Goal: Task Accomplishment & Management: Manage account settings

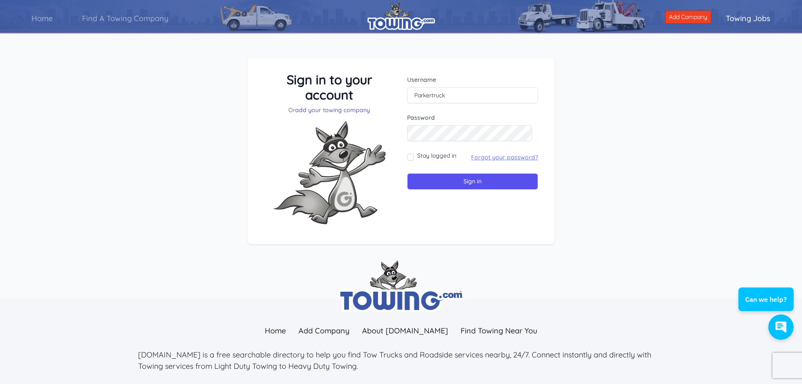
click at [482, 156] on link "Forgot your password?" at bounding box center [504, 157] width 67 height 8
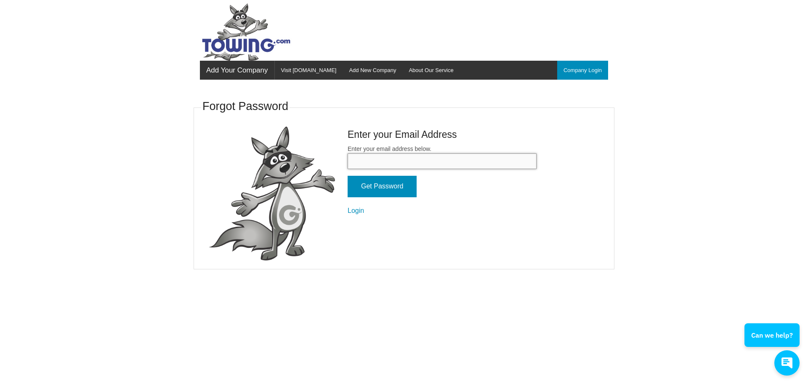
click at [400, 162] on input "Enter your email address below." at bounding box center [442, 161] width 189 height 16
type input "parkertruckandtow@gmail.com"
click at [400, 188] on input "Get Password" at bounding box center [382, 186] width 69 height 21
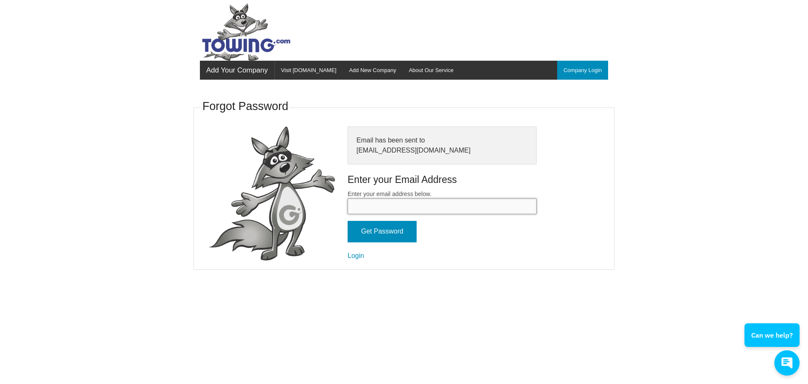
click at [383, 212] on input "Enter your email address below." at bounding box center [442, 206] width 189 height 16
type input "parkertruckandtow@gmail.com"
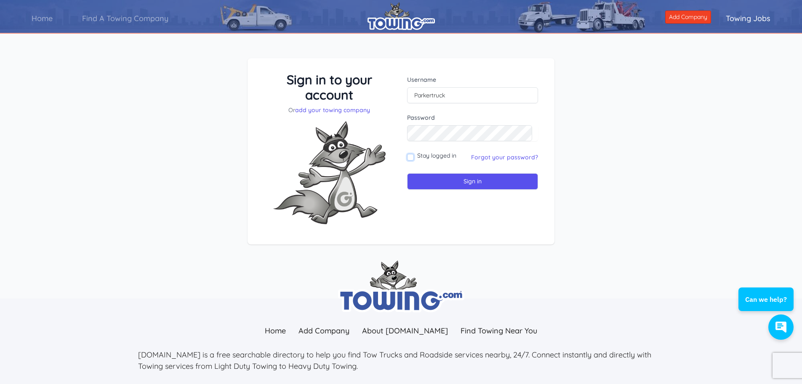
click at [409, 156] on input "Stay logged in" at bounding box center [410, 157] width 7 height 7
checkbox input "true"
click at [426, 184] on input "Sign in" at bounding box center [472, 181] width 131 height 16
click at [449, 180] on input "Sign in" at bounding box center [472, 181] width 131 height 16
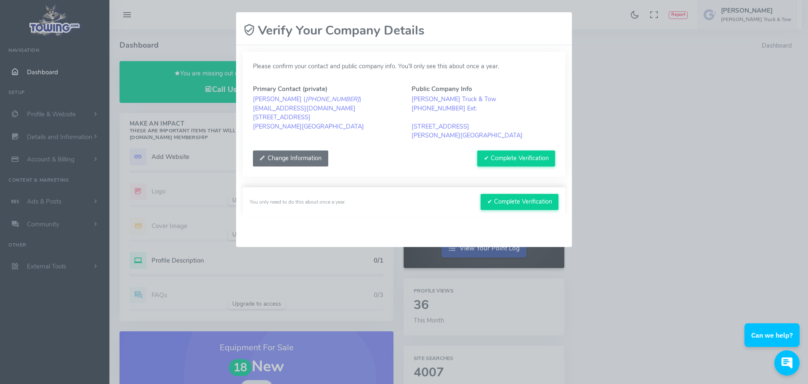
click at [320, 159] on button "Change Information" at bounding box center [290, 158] width 75 height 16
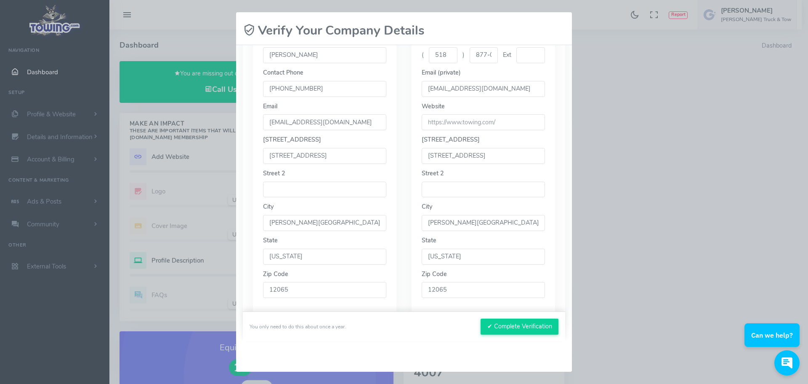
scroll to position [203, 0]
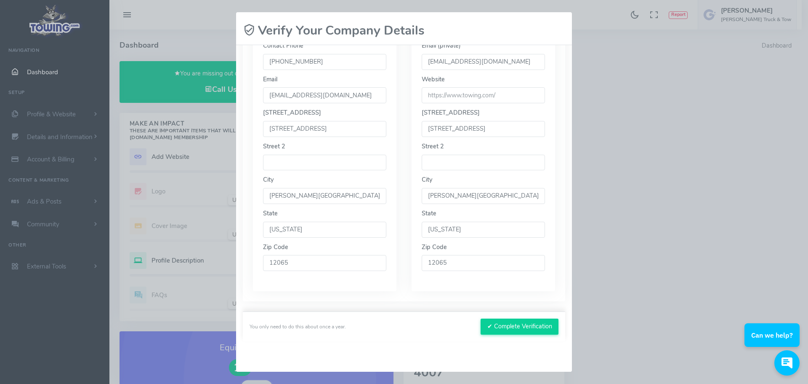
click at [337, 129] on input "1910 rt 9" at bounding box center [324, 129] width 123 height 16
type input "1"
click at [311, 200] on input "Clifton park" at bounding box center [324, 196] width 123 height 16
type input "C"
click at [275, 124] on input "text" at bounding box center [324, 129] width 123 height 16
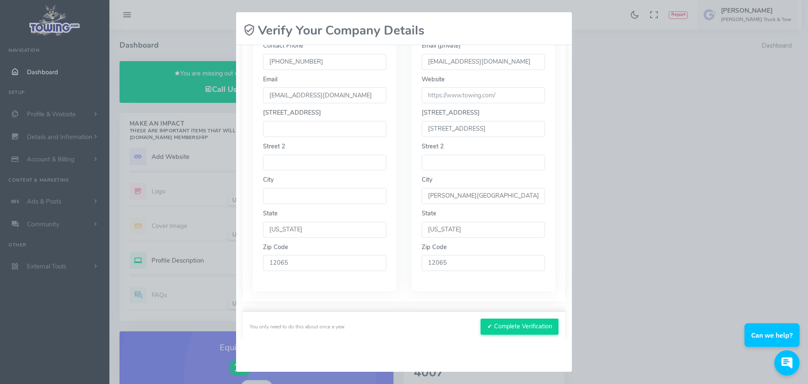
type input "831 rt ny 67 # 45 b"
click at [289, 195] on input "text" at bounding box center [324, 196] width 123 height 16
type input "Ballston Spa"
click at [298, 263] on input "12065" at bounding box center [324, 263] width 123 height 16
type input "12020"
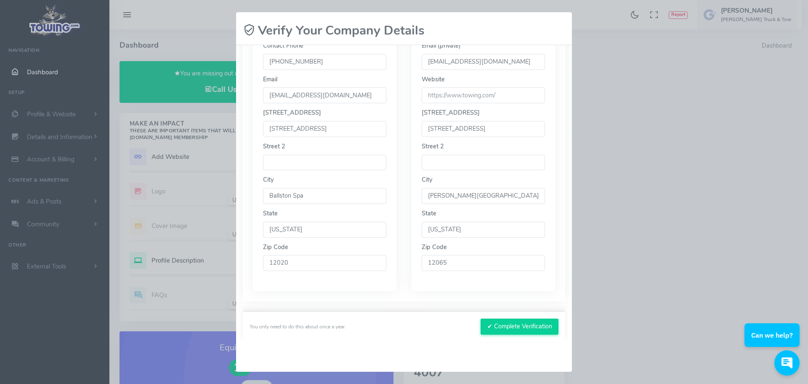
click at [461, 129] on input "1910 rt 9" at bounding box center [483, 129] width 123 height 16
type input "1"
click at [465, 197] on input "Clifton park" at bounding box center [483, 196] width 123 height 16
type input "C"
click at [460, 267] on input "12065" at bounding box center [483, 263] width 123 height 16
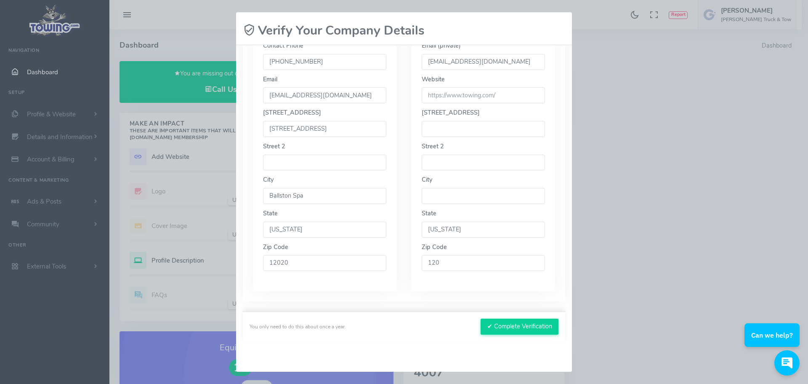
type input "12020"
click at [445, 132] on input "text" at bounding box center [483, 129] width 123 height 16
type input "831 rt ny 67 # 45 b"
click at [425, 203] on input "text" at bounding box center [483, 196] width 123 height 16
type input "Ballston Spa"
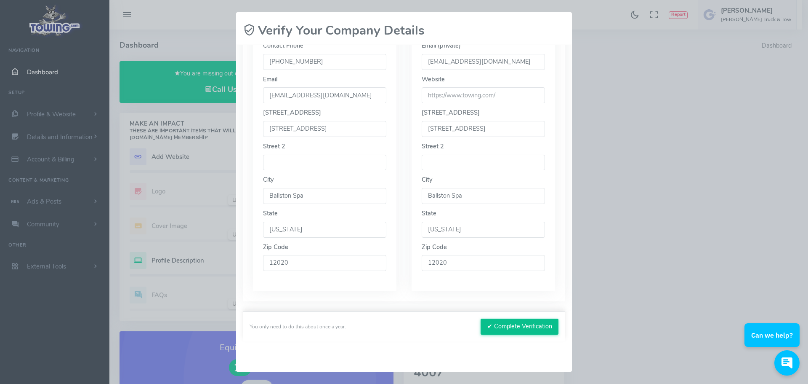
click at [501, 327] on button "✔ Complete Verification" at bounding box center [520, 326] width 78 height 16
click at [513, 325] on button "✔ Complete Verification" at bounding box center [520, 326] width 78 height 16
click at [498, 327] on button "✔ Complete Verification" at bounding box center [520, 326] width 78 height 16
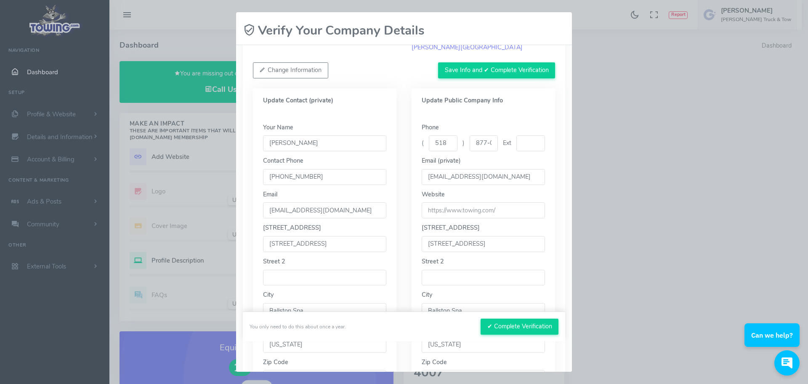
scroll to position [77, 0]
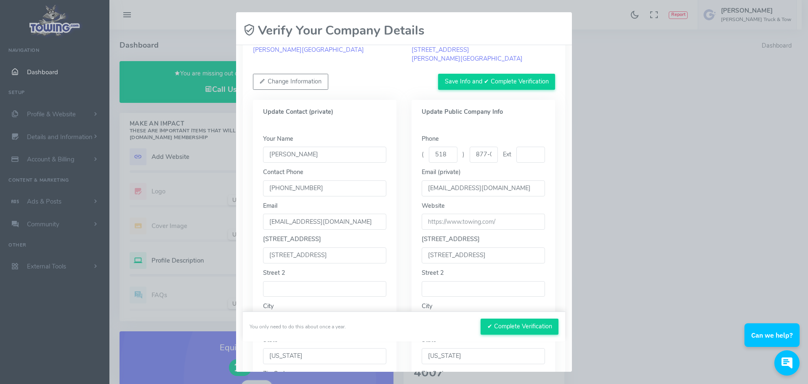
click at [322, 189] on input "(518)877-0777" at bounding box center [324, 188] width 123 height 16
click at [490, 154] on input "877-0777" at bounding box center [484, 155] width 29 height 16
click at [488, 156] on input "877-0777" at bounding box center [484, 155] width 29 height 16
click at [465, 81] on button "Save Info and ✔ Complete Verification" at bounding box center [496, 82] width 117 height 16
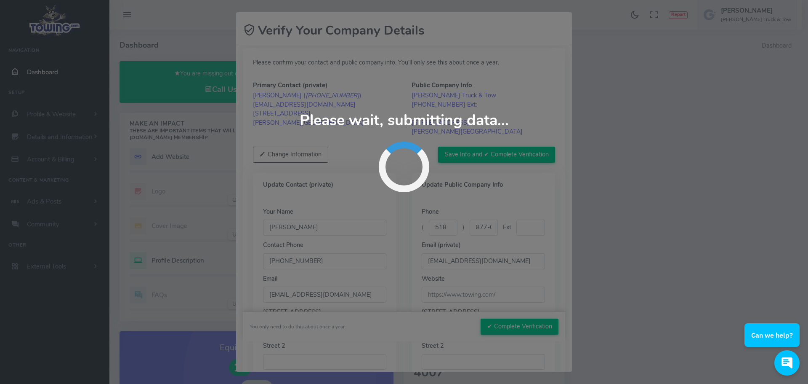
scroll to position [0, 0]
click at [398, 226] on div "Update Contact (private) Your Name Dave Contact Phone (518)877-0777 Email parke…" at bounding box center [324, 335] width 159 height 318
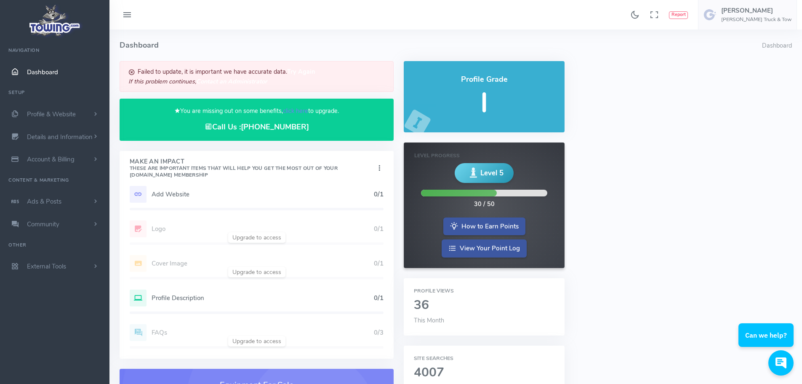
click at [227, 76] on div "Failed to update, it is important we have accurate data. Try Again If this prob…" at bounding box center [257, 76] width 274 height 31
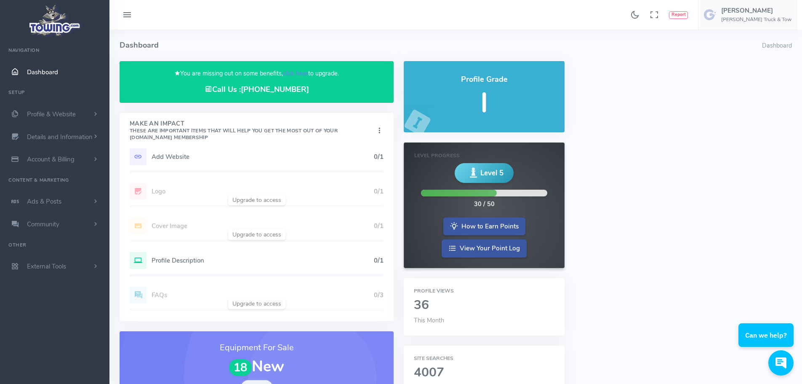
click at [34, 69] on span "Dashboard" at bounding box center [42, 72] width 31 height 8
click at [61, 113] on span "Profile & Website" at bounding box center [51, 114] width 49 height 8
click at [61, 130] on link "Homepage Content" at bounding box center [65, 130] width 88 height 17
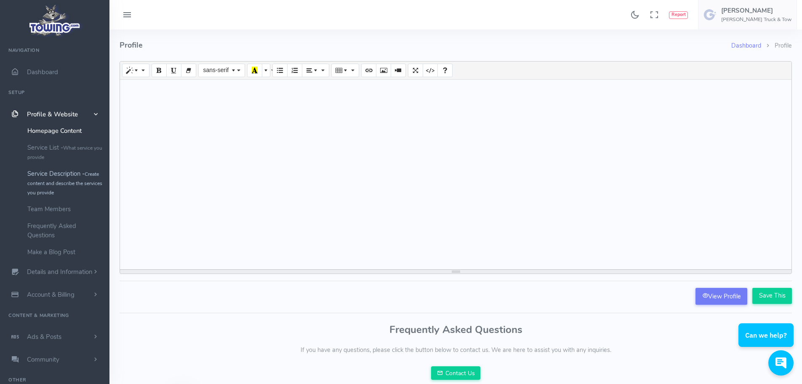
click at [54, 171] on link "Service Description - Create content and describe the services you provide" at bounding box center [65, 182] width 88 height 35
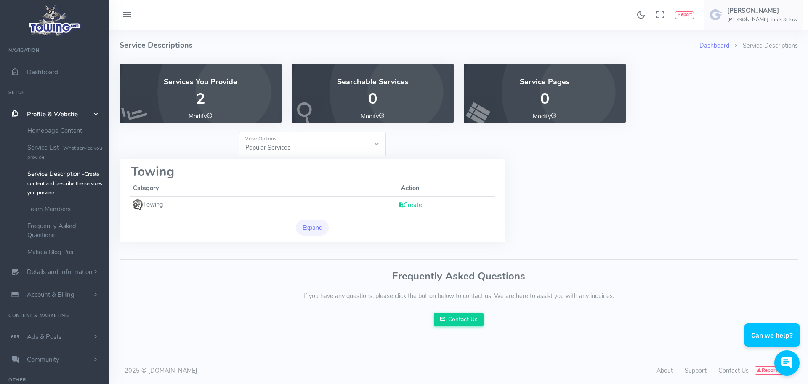
click at [202, 107] on p "2" at bounding box center [201, 99] width 142 height 17
click at [42, 71] on span "Dashboard" at bounding box center [42, 72] width 31 height 8
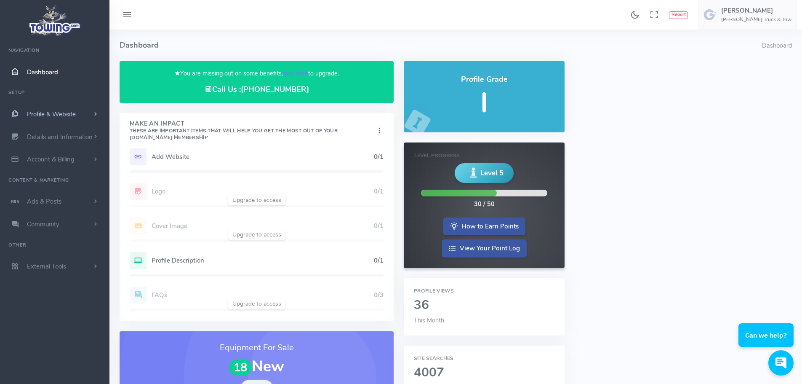
click at [43, 113] on span "Profile & Website" at bounding box center [51, 114] width 49 height 8
click at [67, 131] on link "Homepage Content" at bounding box center [65, 130] width 88 height 17
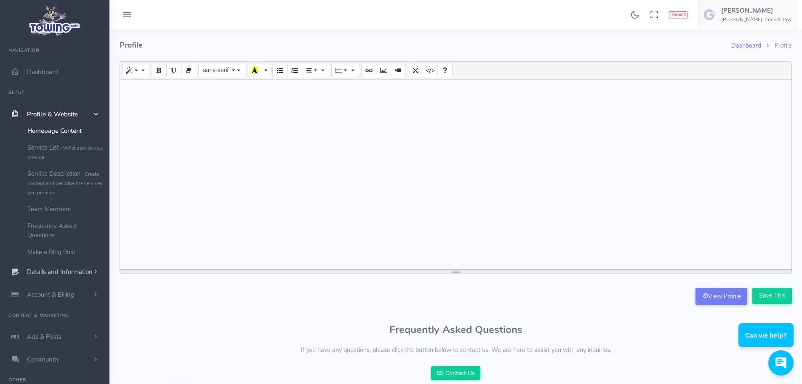
click at [69, 269] on span "Details and Information" at bounding box center [60, 272] width 66 height 8
click at [49, 185] on link "Company Information" at bounding box center [65, 187] width 88 height 17
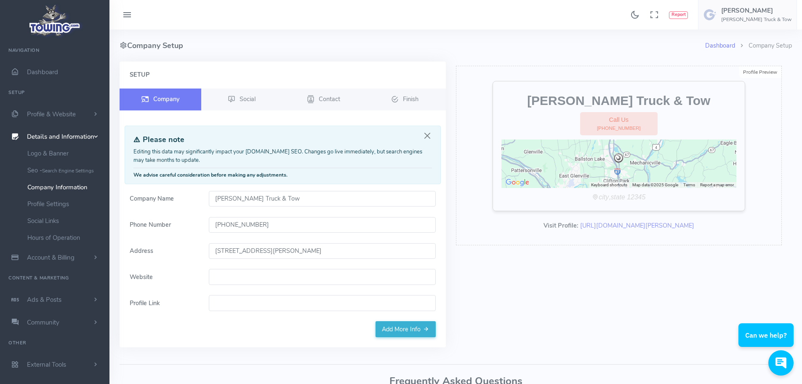
click at [318, 250] on input "1910 rt 9 Clifton park, NY 12065" at bounding box center [322, 251] width 227 height 16
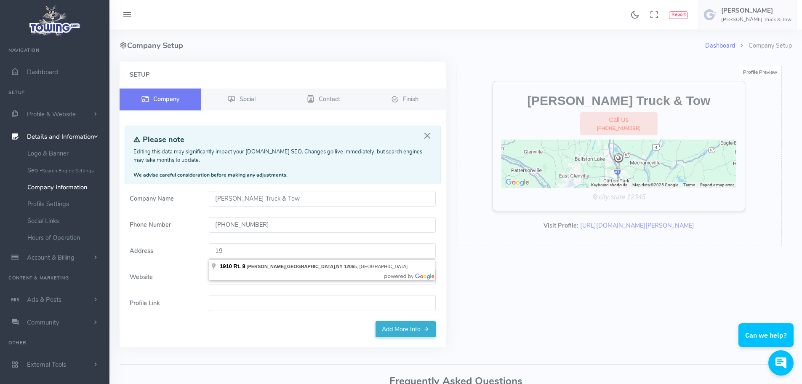
type input "1"
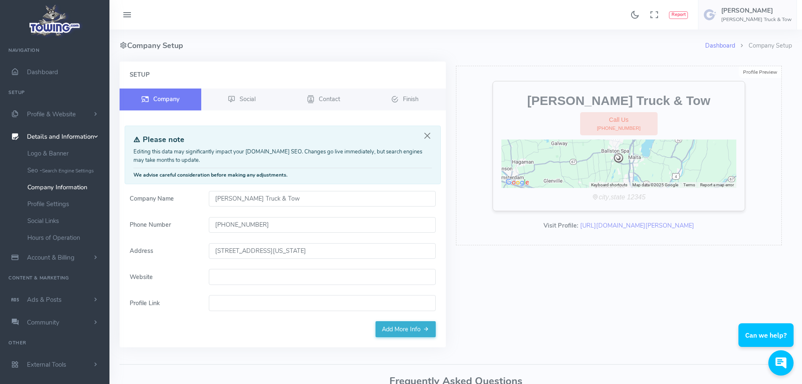
type input "831 NY-67, Ballston Spa, NY 12020, USA"
type input "parker truck repair and towing"
type input "parkertruckrepairandtowing"
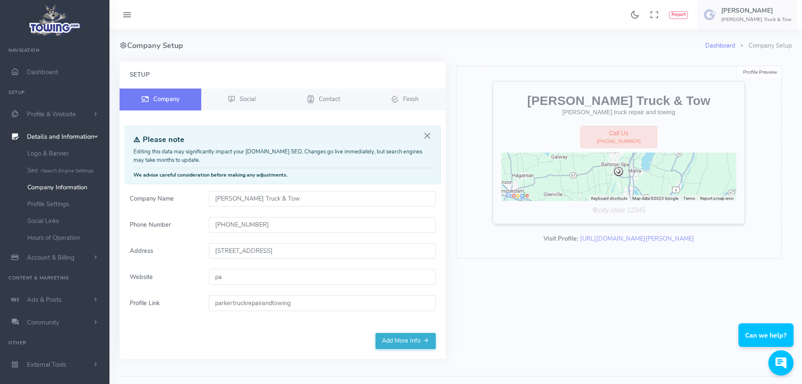
type input "p"
click at [386, 340] on link "Add More Info" at bounding box center [406, 341] width 60 height 16
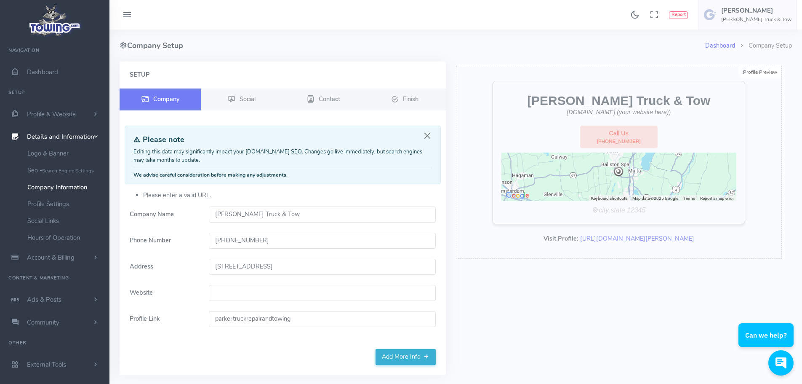
click at [243, 300] on input "Website" at bounding box center [322, 293] width 227 height 16
type input "p"
click at [300, 348] on form "Please enter a valid URL. Company Name Parker Truck & Tow Phone Number (518) 87…" at bounding box center [283, 270] width 316 height 158
click at [406, 356] on link "Add More Info" at bounding box center [406, 357] width 60 height 16
click at [310, 313] on input "parkertruckrepairandtowing" at bounding box center [322, 319] width 227 height 16
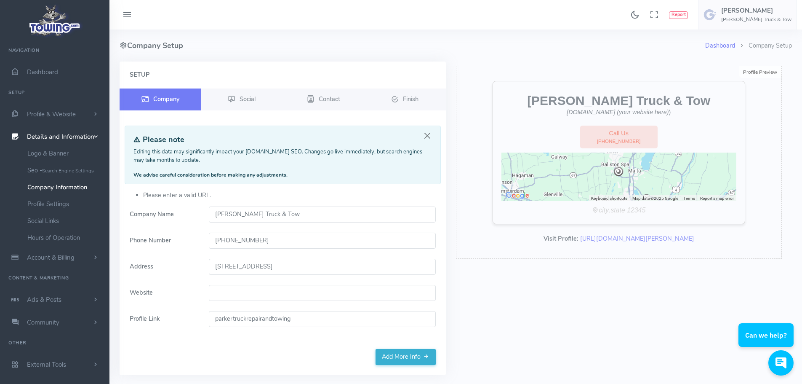
click at [274, 337] on div "Custom URL cannot contain spaces." at bounding box center [322, 333] width 227 height 9
click at [241, 297] on input "Website" at bounding box center [322, 293] width 227 height 16
drag, startPoint x: 240, startPoint y: 301, endPoint x: 266, endPoint y: 293, distance: 26.9
click at [260, 293] on input "Website" at bounding box center [322, 293] width 227 height 16
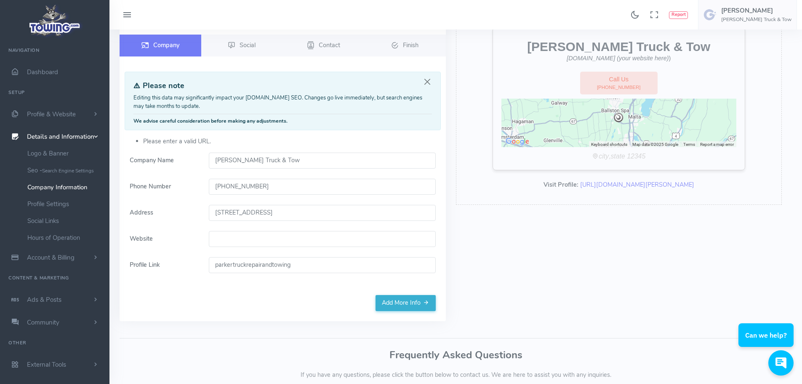
scroll to position [110, 0]
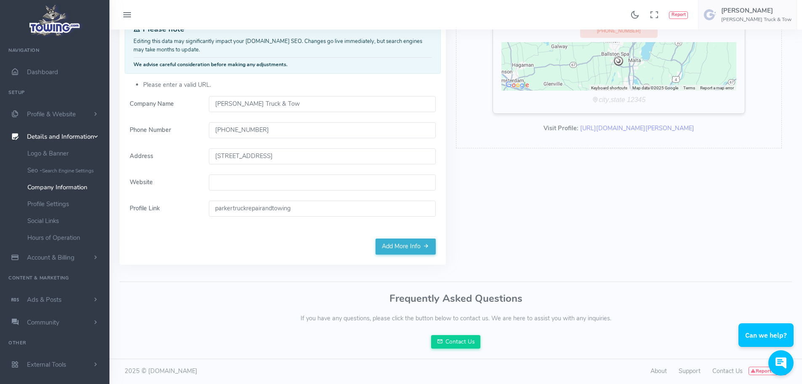
click at [340, 245] on div "Setup Company Social Contact Finish" at bounding box center [283, 107] width 326 height 313
click at [418, 239] on link "Add More Info" at bounding box center [406, 246] width 60 height 16
click at [417, 245] on link "Add More Info" at bounding box center [406, 246] width 60 height 16
type input "www.parkertowingandtruckrepair.com"
click at [400, 242] on link "Add More Info" at bounding box center [406, 246] width 60 height 16
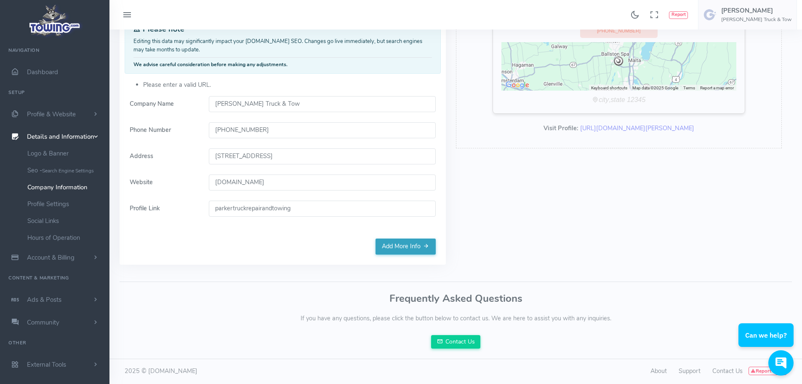
scroll to position [45, 0]
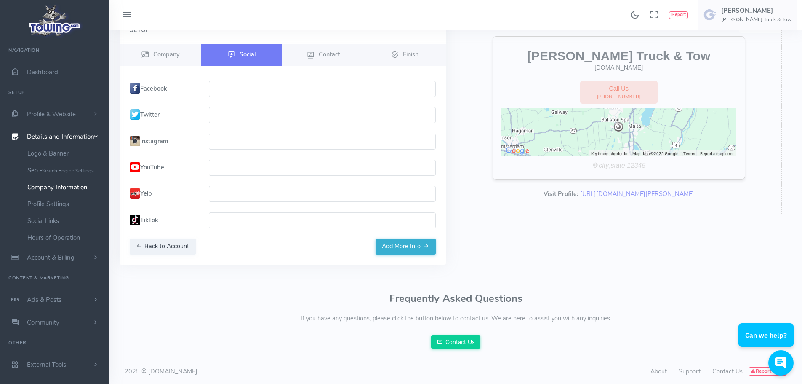
click at [229, 91] on input "text" at bounding box center [322, 89] width 227 height 16
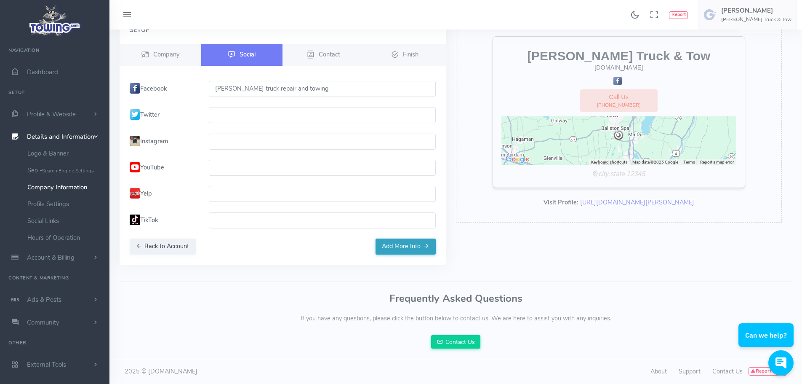
click at [397, 246] on button "Add More Info" at bounding box center [406, 246] width 60 height 16
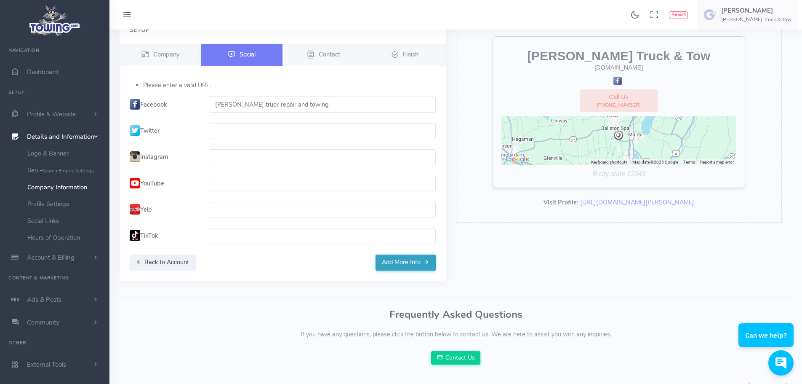
click at [402, 256] on button "Add More Info" at bounding box center [406, 262] width 60 height 16
type input "p"
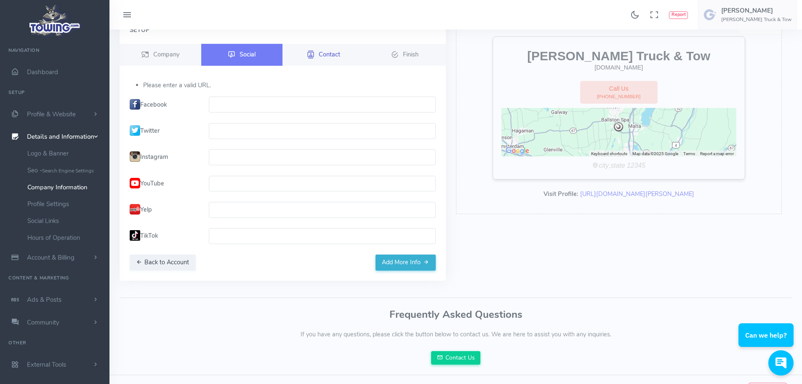
click at [323, 53] on span "Contact" at bounding box center [329, 54] width 21 height 8
click at [406, 54] on span "Finish" at bounding box center [411, 54] width 16 height 8
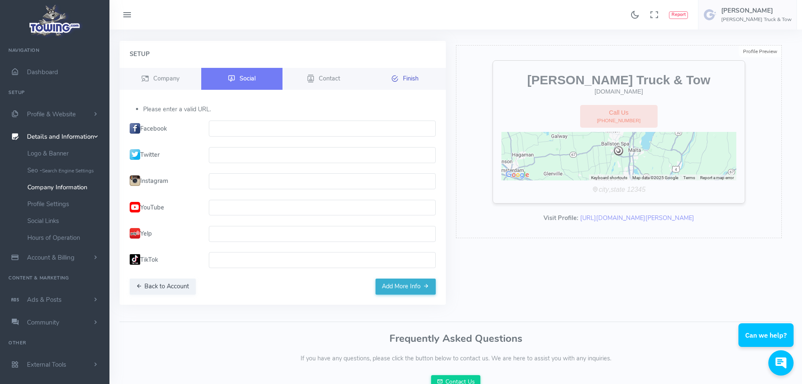
scroll to position [0, 0]
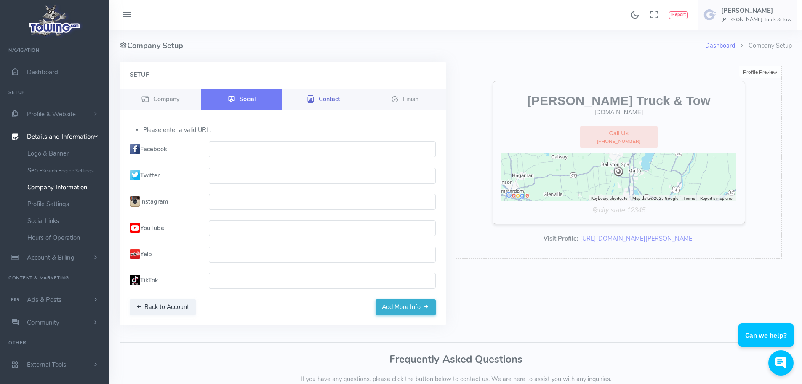
click at [327, 99] on span "Contact" at bounding box center [329, 98] width 21 height 8
click at [326, 98] on span "Contact" at bounding box center [329, 98] width 21 height 8
click at [248, 97] on span "Social" at bounding box center [248, 98] width 16 height 8
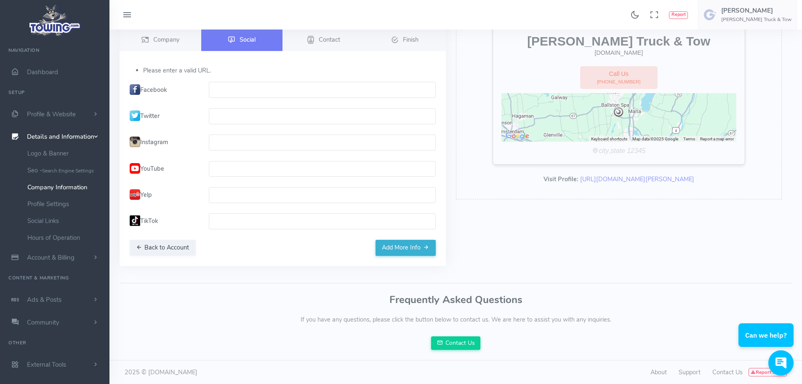
scroll to position [61, 0]
click at [173, 245] on button "Back to Account" at bounding box center [163, 246] width 66 height 16
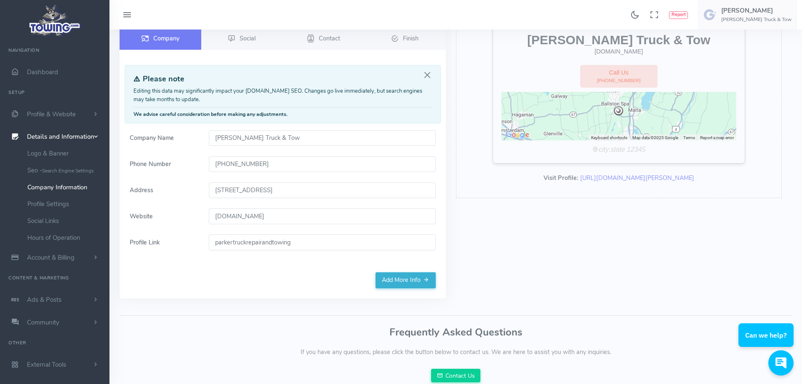
click at [332, 215] on input "www.parkertowingandtruckrepair.com" at bounding box center [322, 216] width 227 height 16
type input "w"
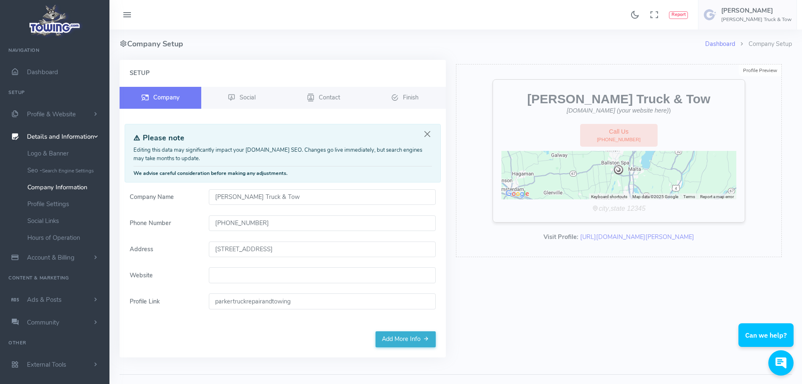
scroll to position [0, 0]
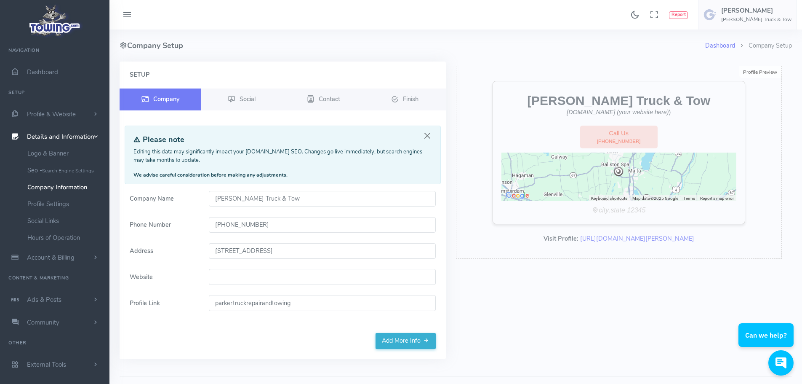
click at [422, 86] on div "Setup Company Social Contact Finish" at bounding box center [283, 209] width 326 height 297
click at [420, 98] on link "Finish" at bounding box center [405, 99] width 82 height 22
click at [52, 115] on span "Profile & Website" at bounding box center [51, 114] width 49 height 8
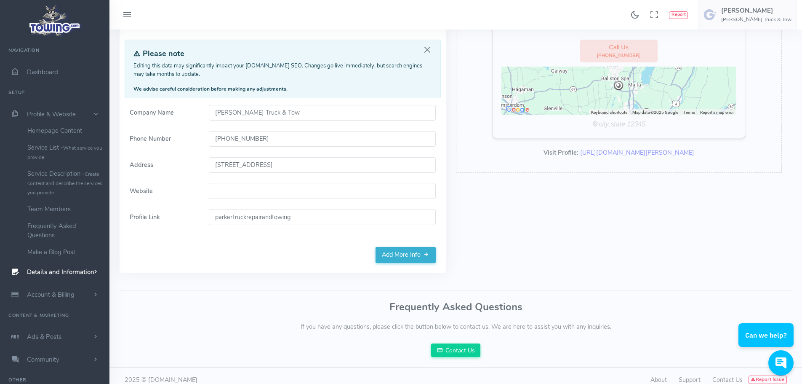
scroll to position [94, 0]
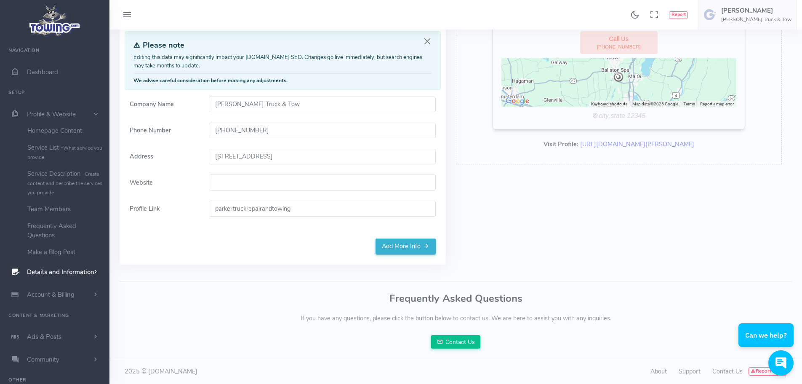
click at [432, 340] on link "Contact Us" at bounding box center [456, 341] width 50 height 13
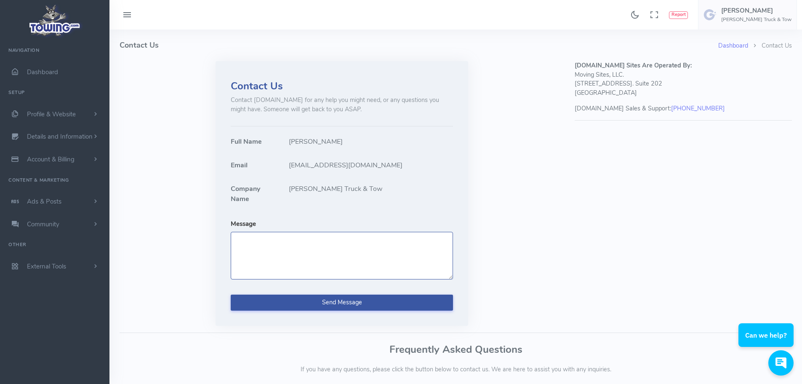
click at [249, 252] on textarea "Message" at bounding box center [342, 255] width 222 height 47
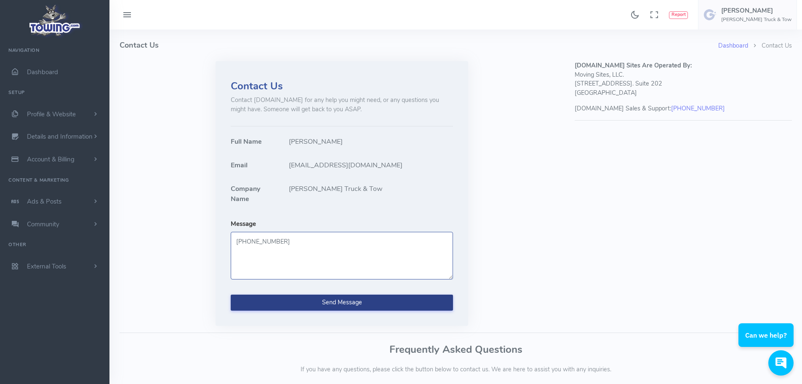
type textarea "[PHONE_NUMBER]"
click at [268, 301] on button "Send Message" at bounding box center [342, 302] width 222 height 16
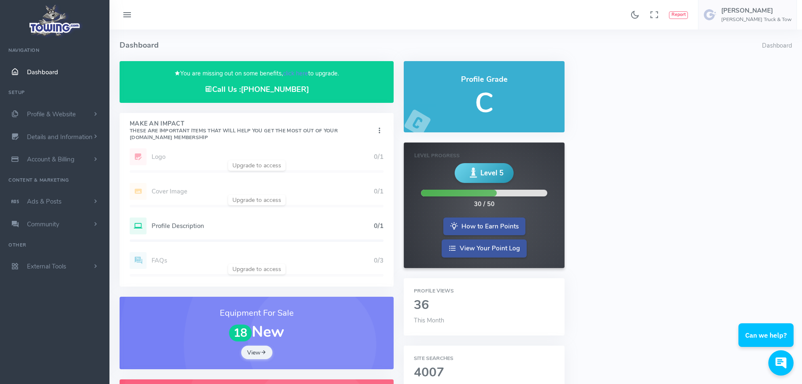
click at [251, 167] on div "Add Website 1/1 Logo 0/1 Cover Image 0/1 Profile Description 0/1 FAQs 0/3" at bounding box center [257, 217] width 274 height 138
click at [192, 226] on h5 "Profile Description" at bounding box center [263, 225] width 222 height 7
click at [176, 221] on div "Add Website 1/1 Logo 0/1 Cover Image 0/1 Profile Description 0/1 FAQs 0/3" at bounding box center [257, 217] width 274 height 138
click at [190, 226] on h5 "Profile Description" at bounding box center [263, 225] width 222 height 7
